Goal: Navigation & Orientation: Find specific page/section

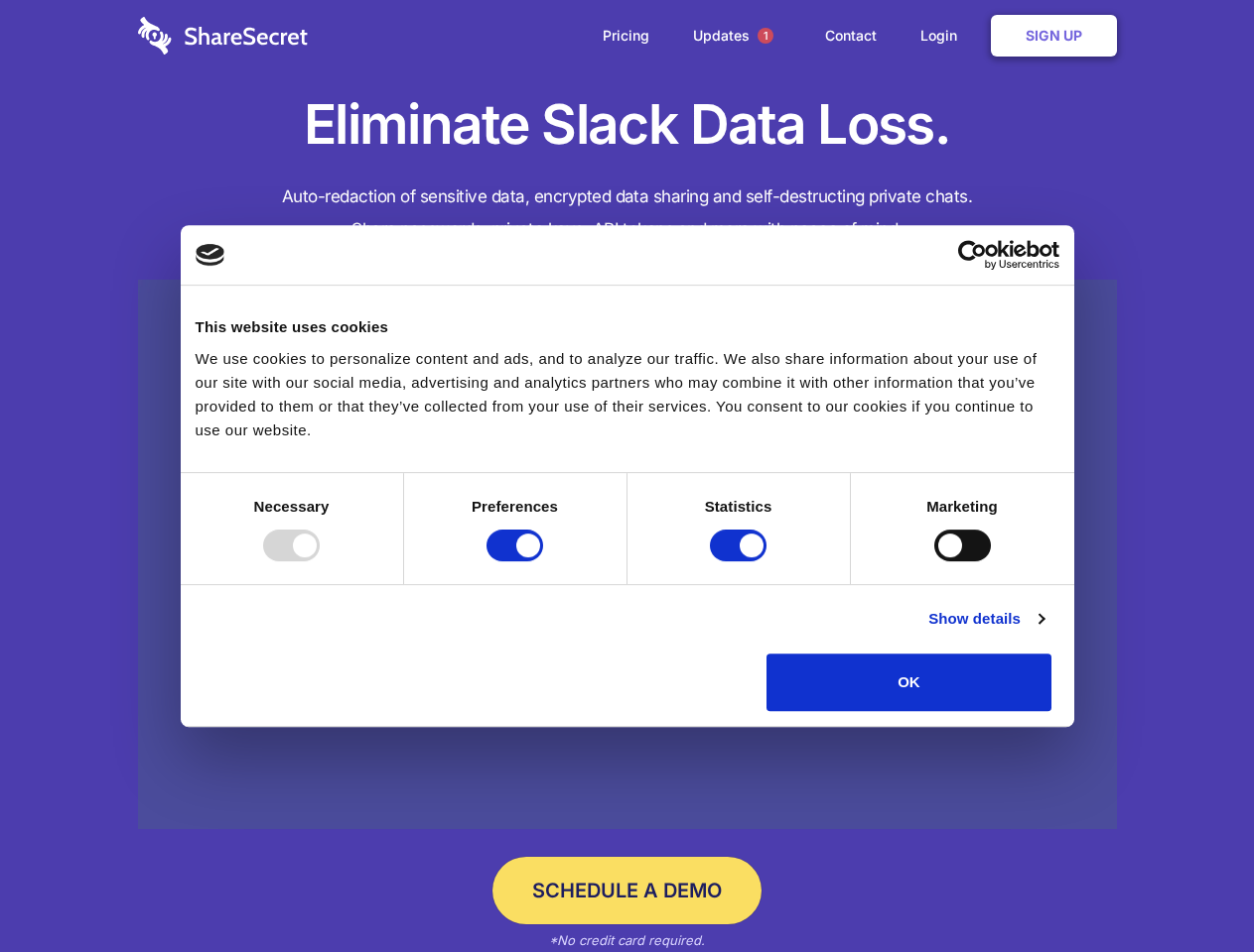
click at [319, 562] on div at bounding box center [291, 546] width 57 height 32
click at [543, 562] on input "Preferences" at bounding box center [514, 546] width 57 height 32
checkbox input "false"
click at [741, 562] on input "Statistics" at bounding box center [738, 546] width 57 height 32
checkbox input "false"
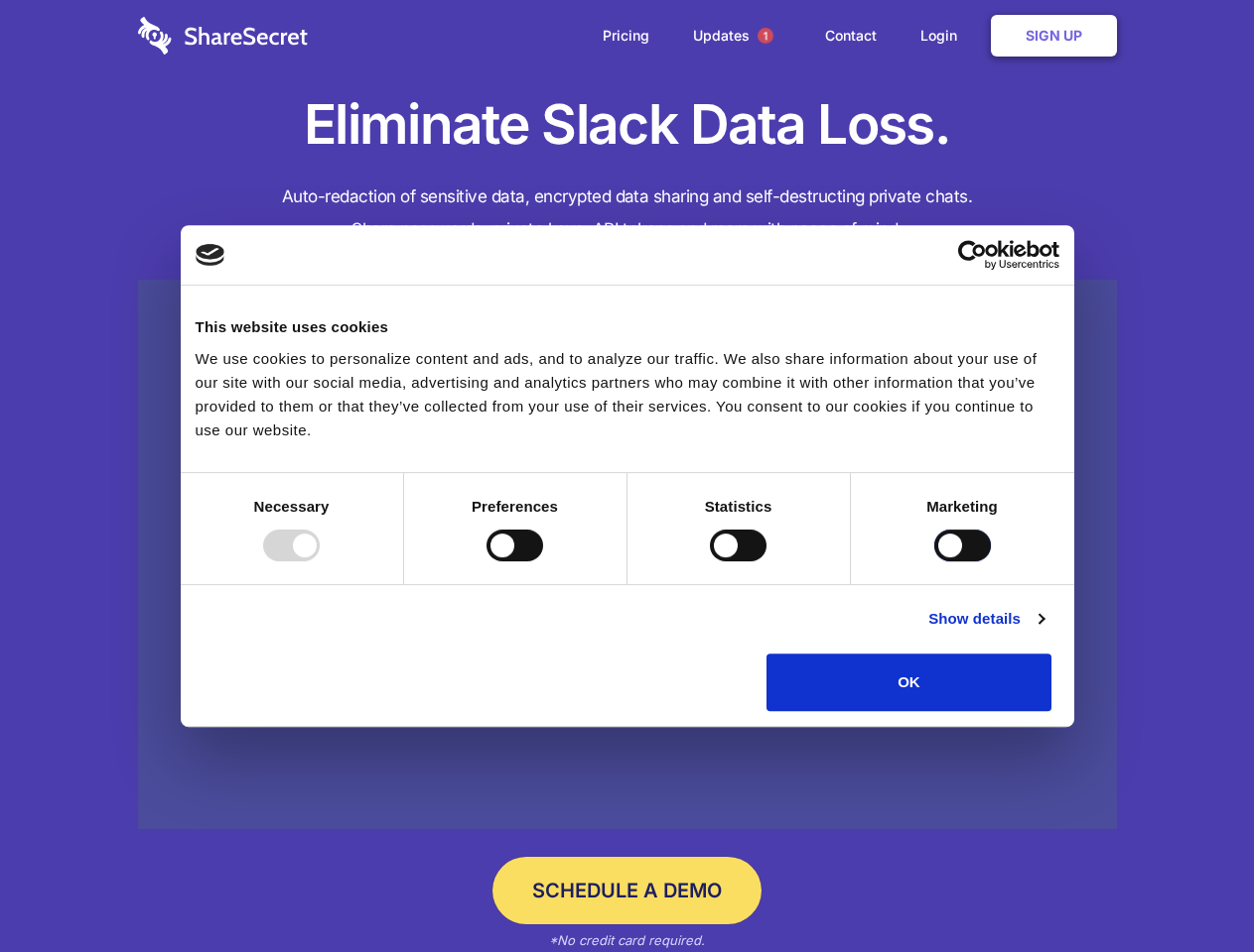
click at [934, 562] on input "Marketing" at bounding box center [961, 546] width 57 height 32
checkbox input "true"
click at [1043, 631] on link "Show details" at bounding box center [984, 619] width 115 height 24
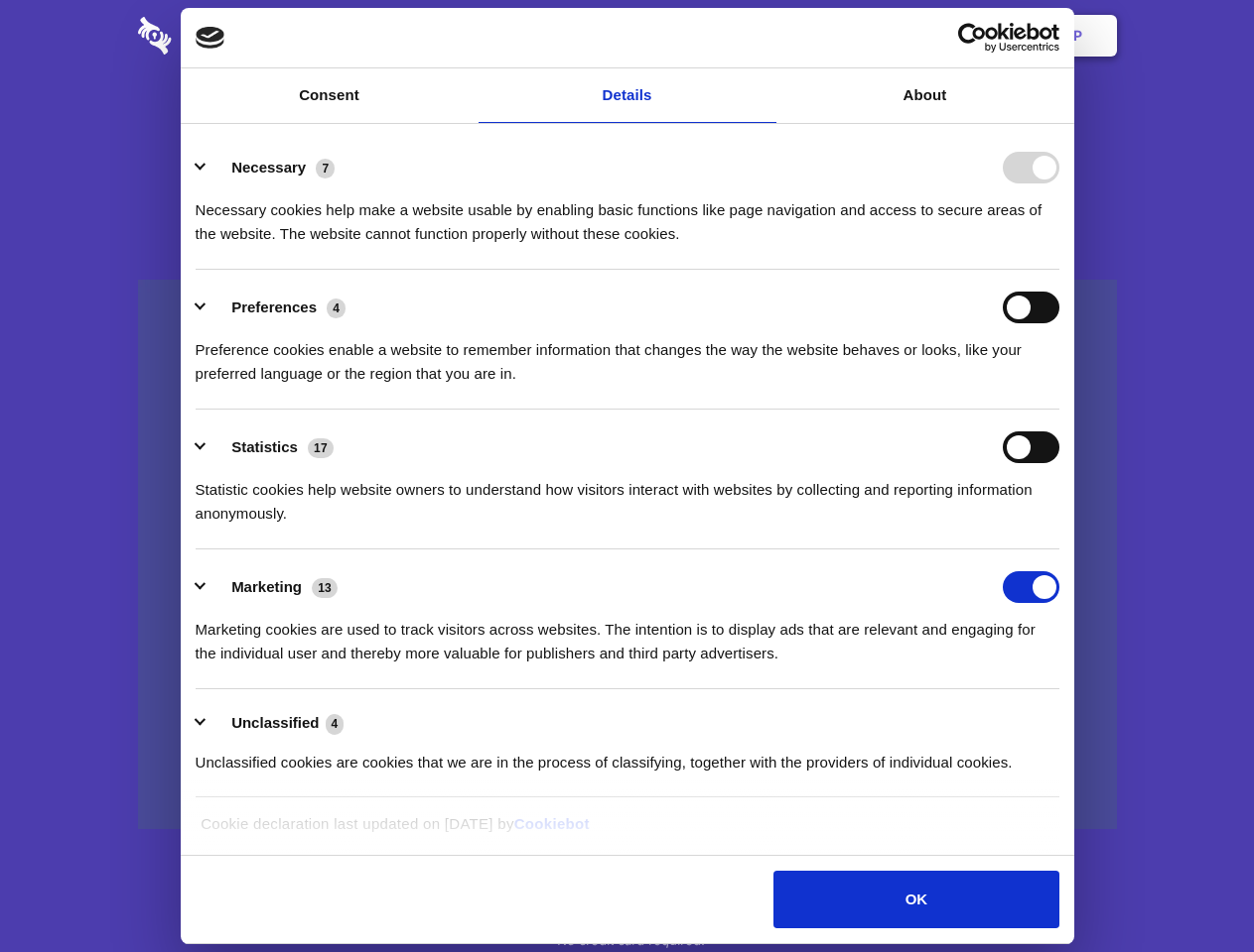
click at [1068, 718] on ul "Necessary 7 Necessary cookies help make a website usable by enabling basic func…" at bounding box center [627, 464] width 883 height 669
click at [764, 36] on span "1" at bounding box center [765, 36] width 16 height 16
